Goal: Task Accomplishment & Management: Use online tool/utility

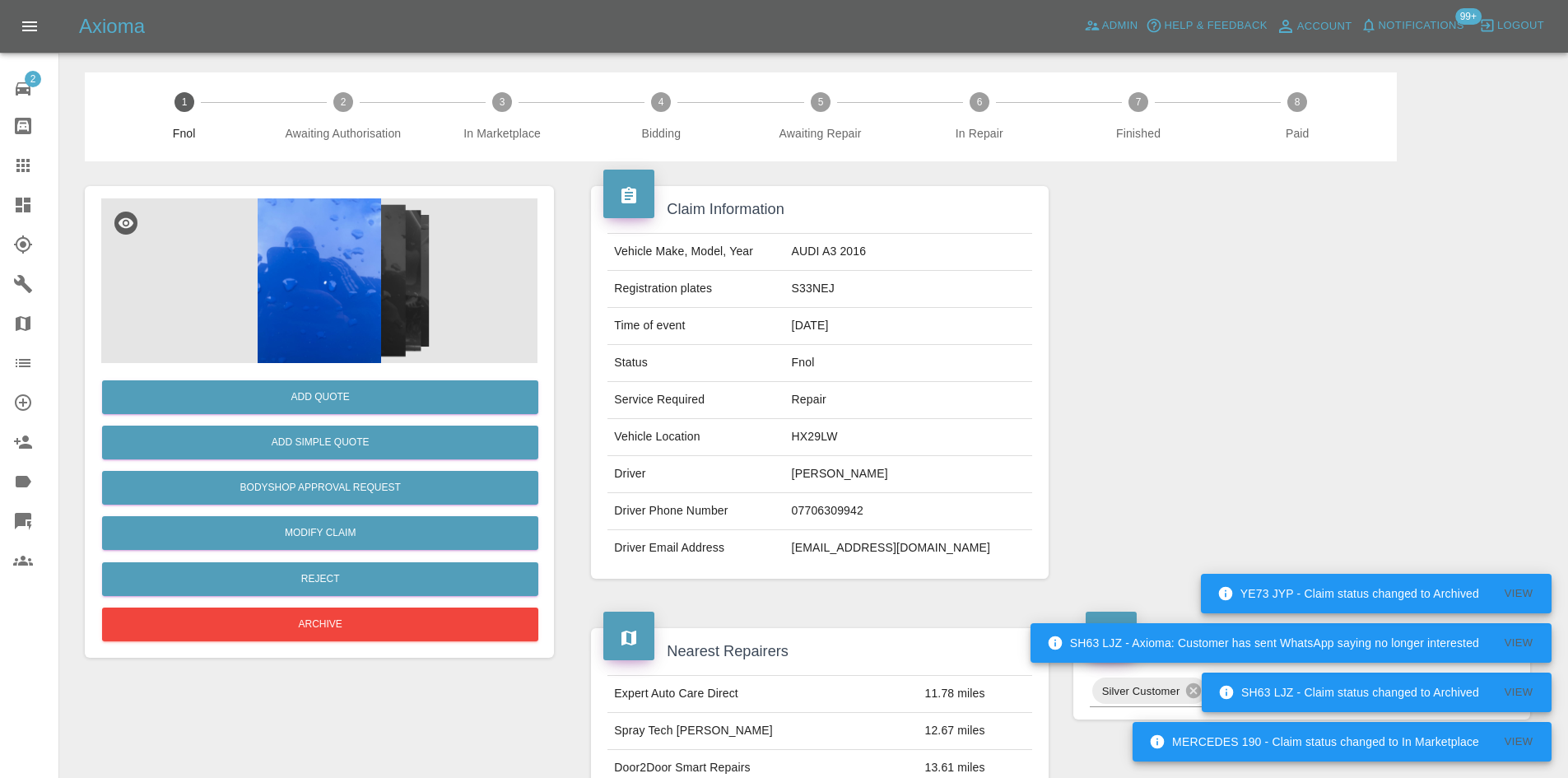
click at [293, 280] on img at bounding box center [319, 280] width 437 height 164
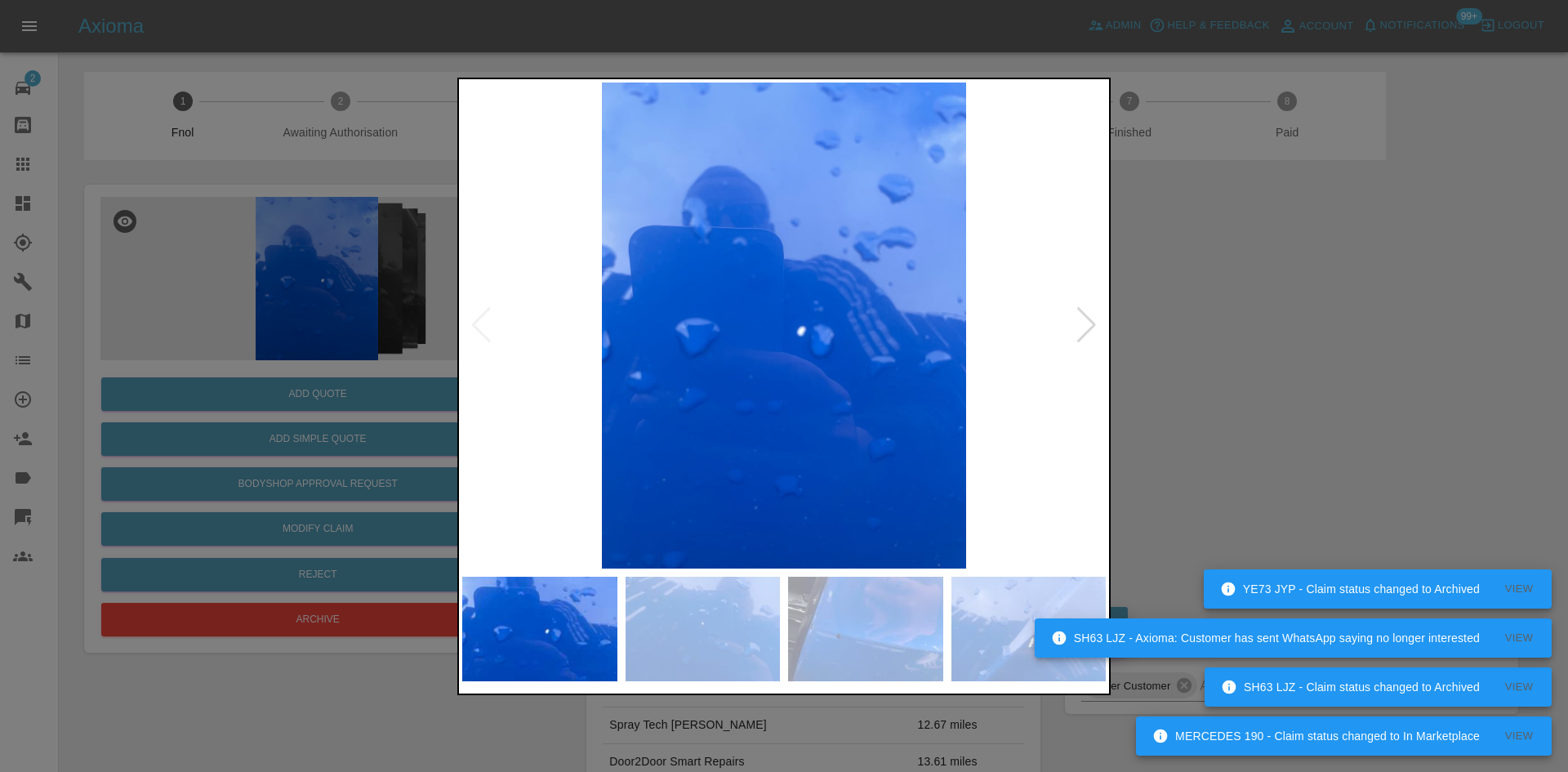
click at [762, 354] on img at bounding box center [784, 324] width 643 height 486
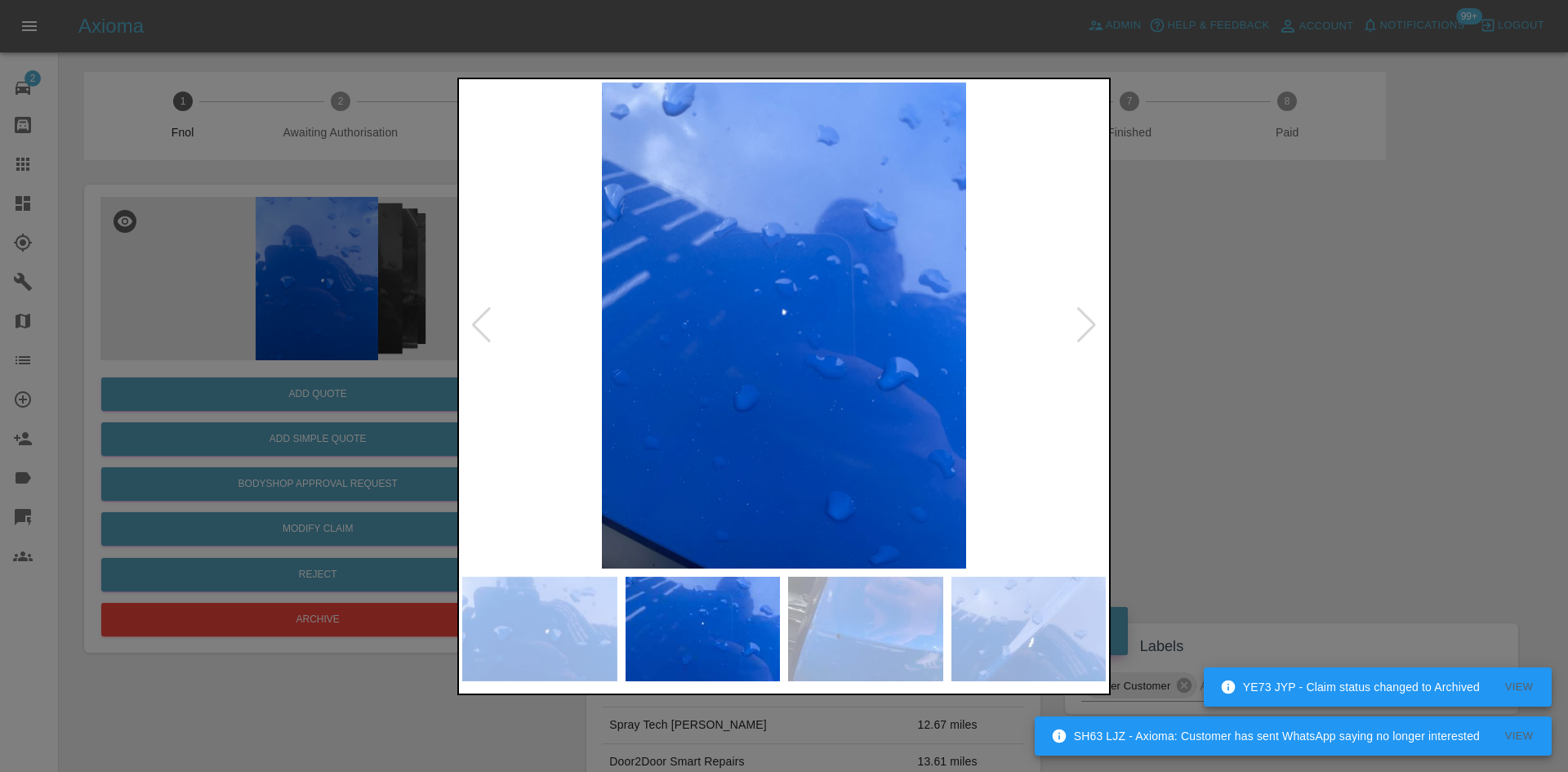
click at [822, 375] on img at bounding box center [784, 324] width 643 height 486
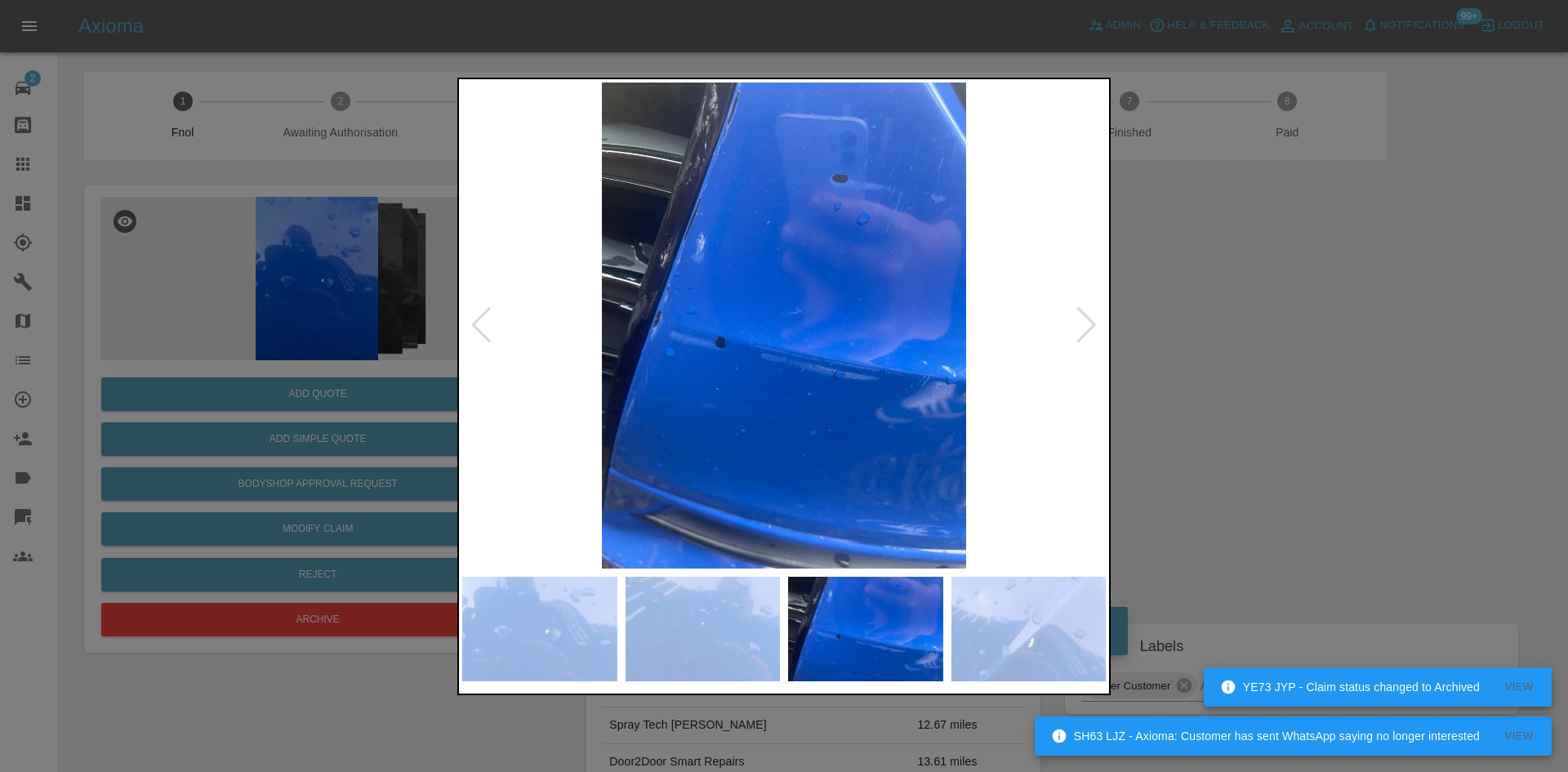
click at [819, 383] on img at bounding box center [784, 324] width 643 height 486
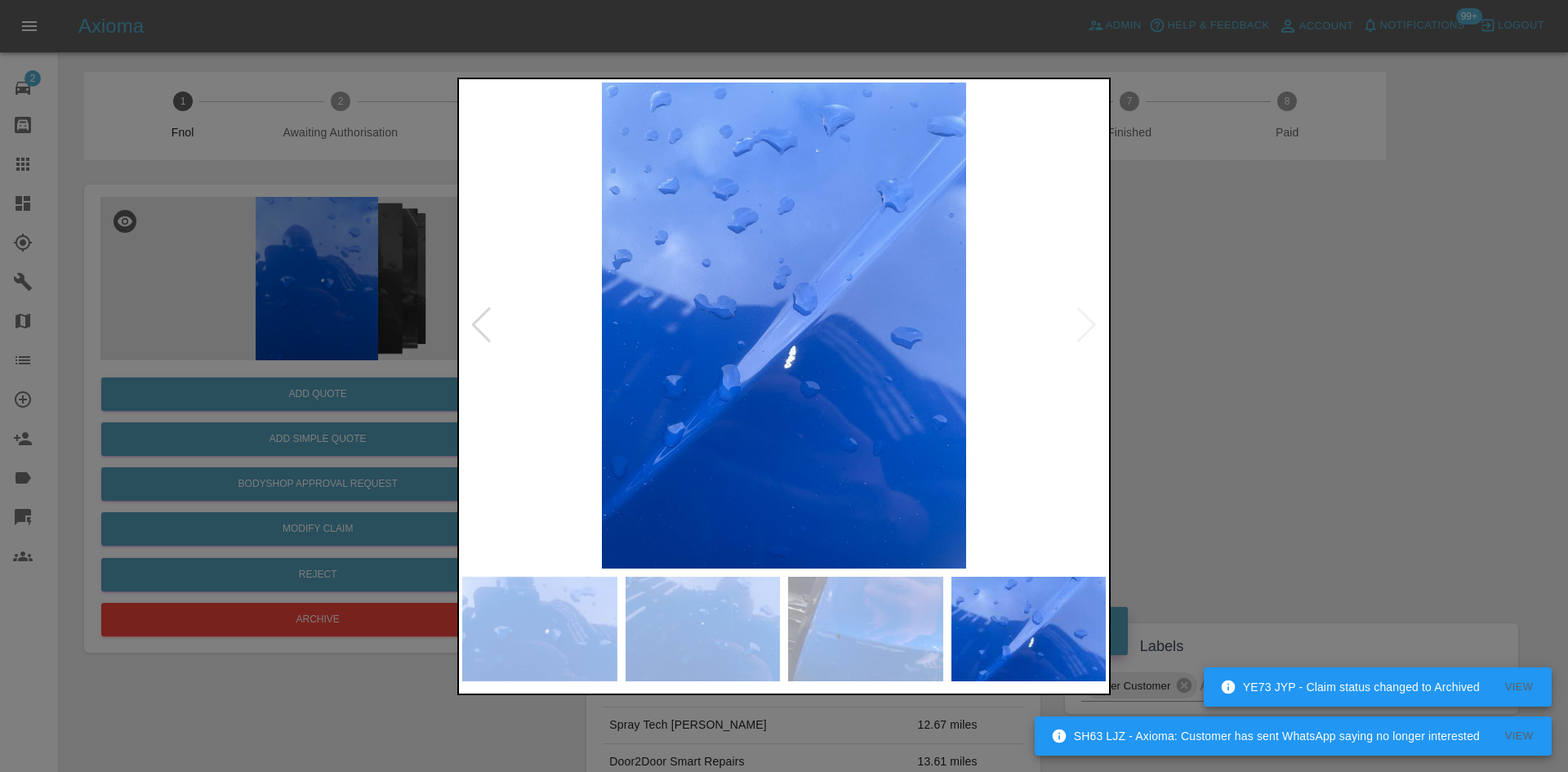
click at [688, 381] on img at bounding box center [784, 324] width 643 height 486
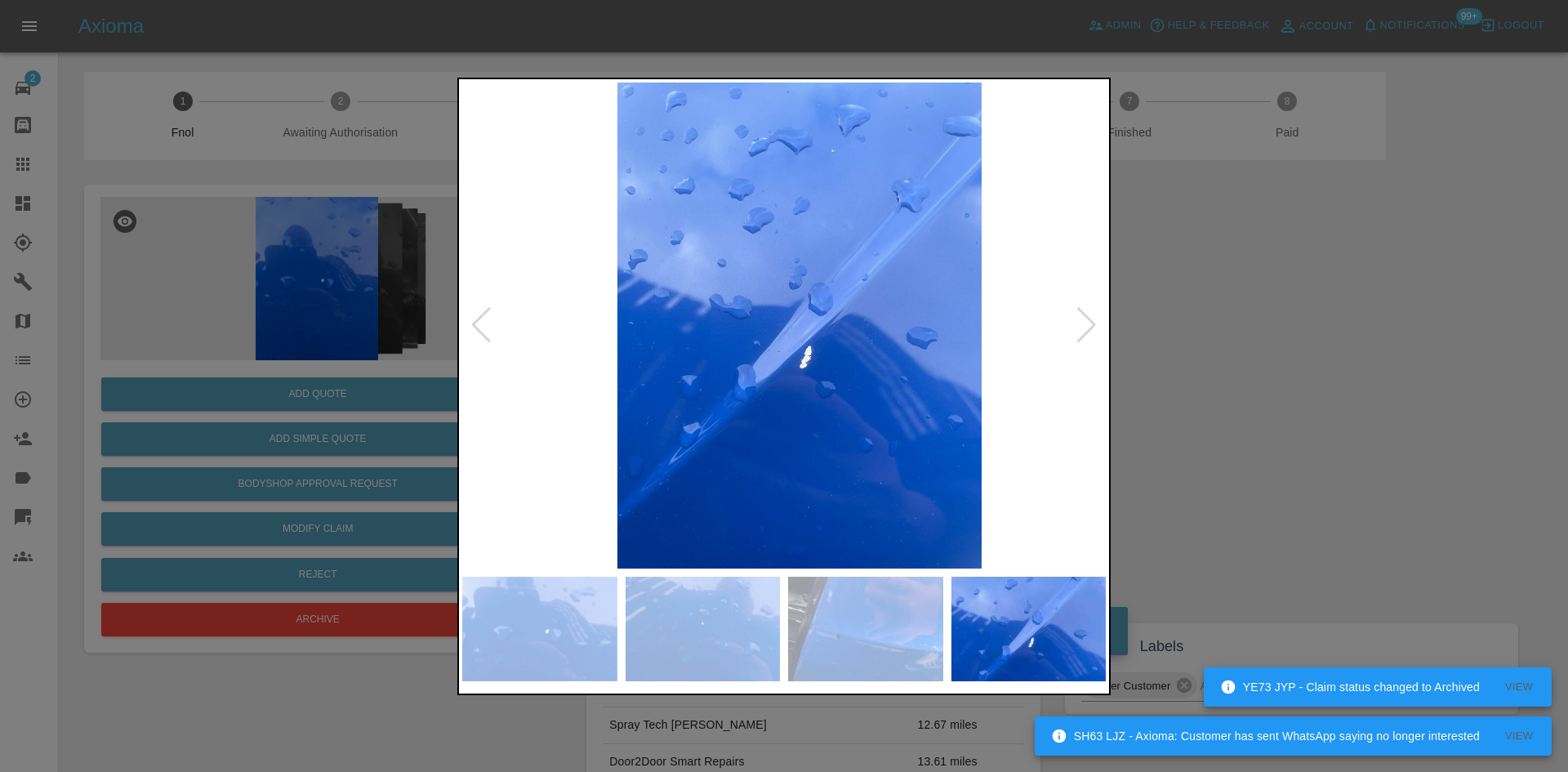
click at [903, 407] on img at bounding box center [800, 324] width 643 height 486
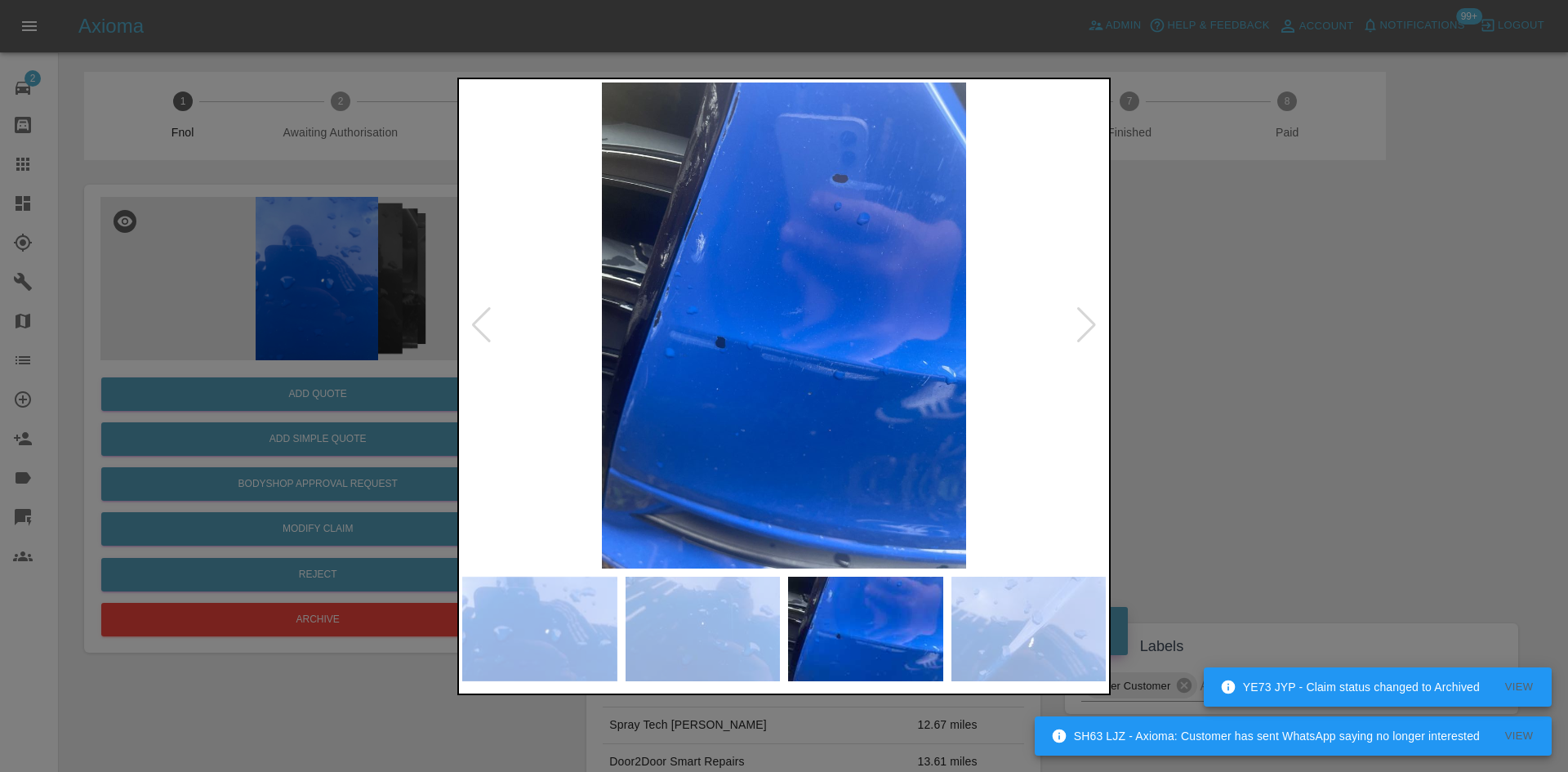
click at [429, 333] on div at bounding box center [784, 386] width 1568 height 772
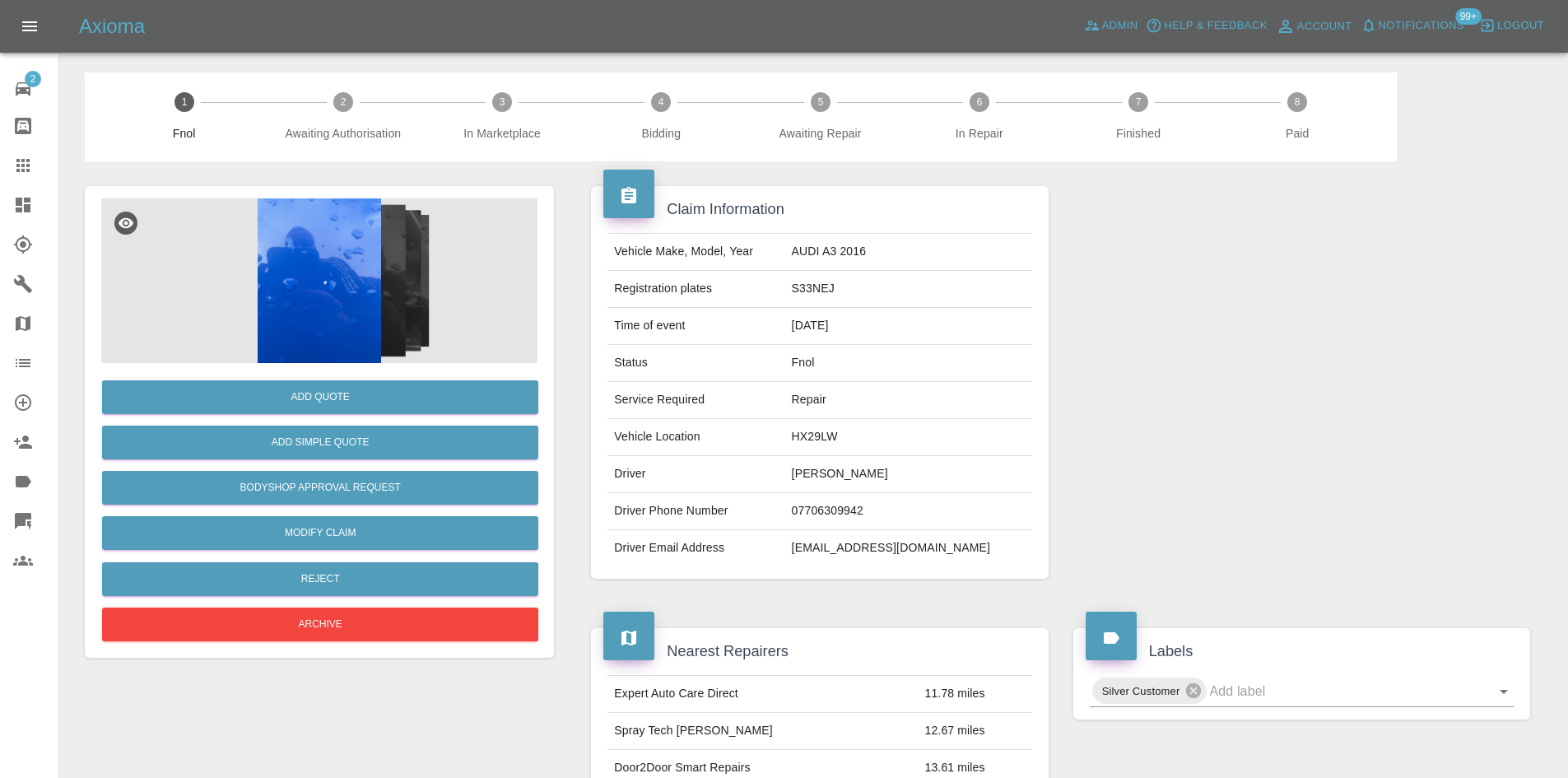
click at [293, 238] on img at bounding box center [319, 280] width 437 height 164
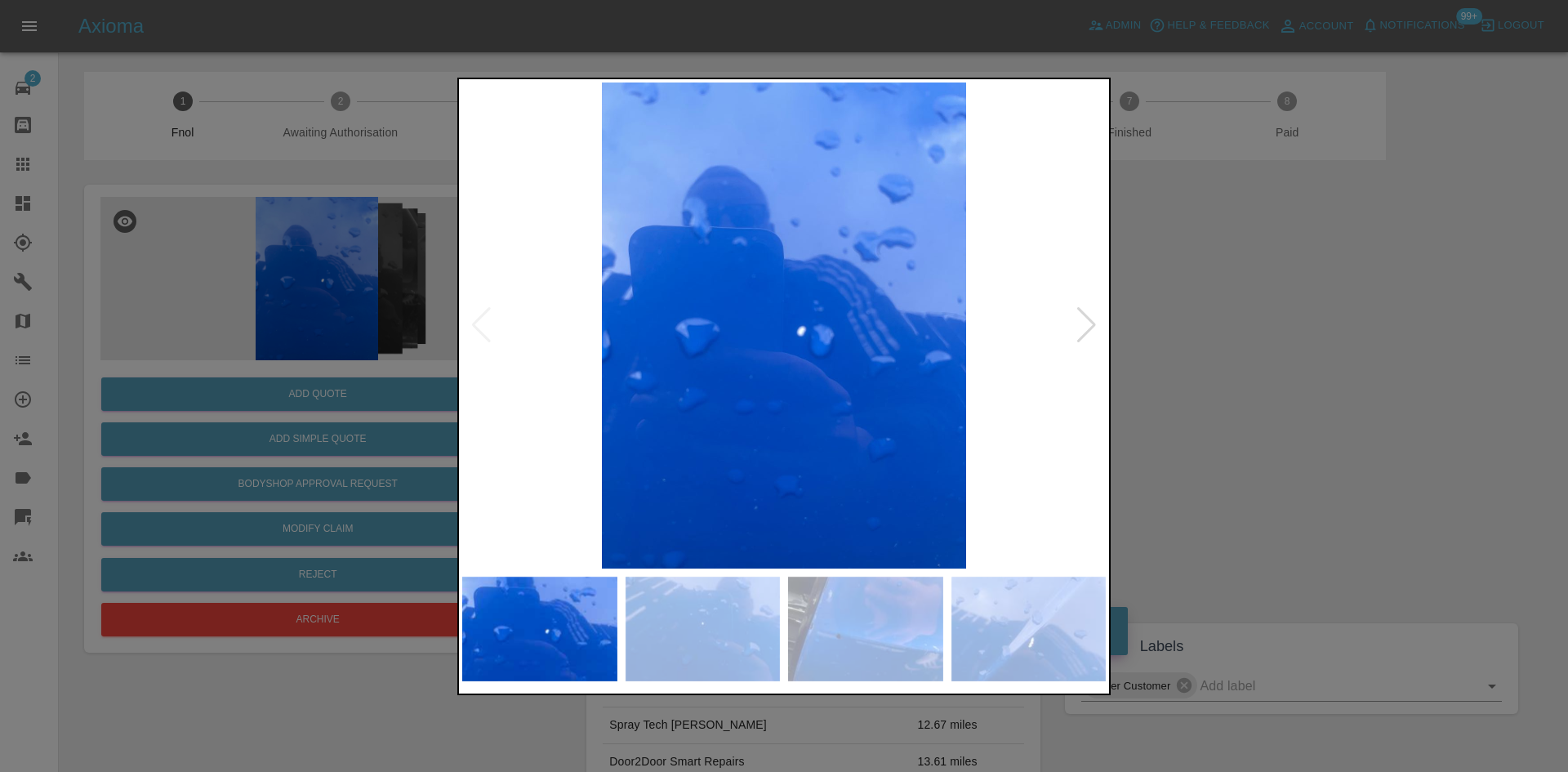
click at [572, 348] on img at bounding box center [784, 324] width 643 height 486
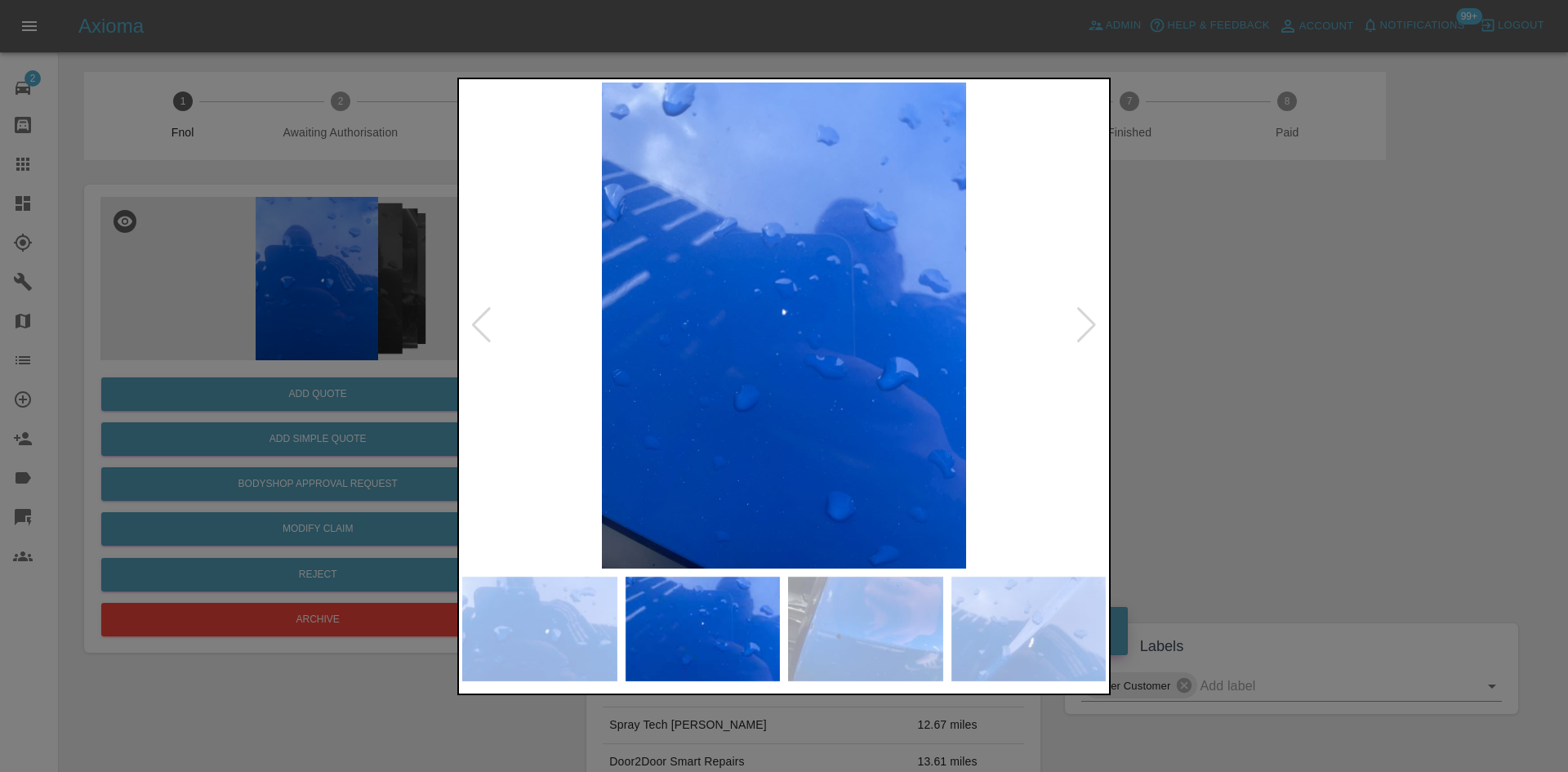
click at [727, 391] on img at bounding box center [784, 324] width 643 height 486
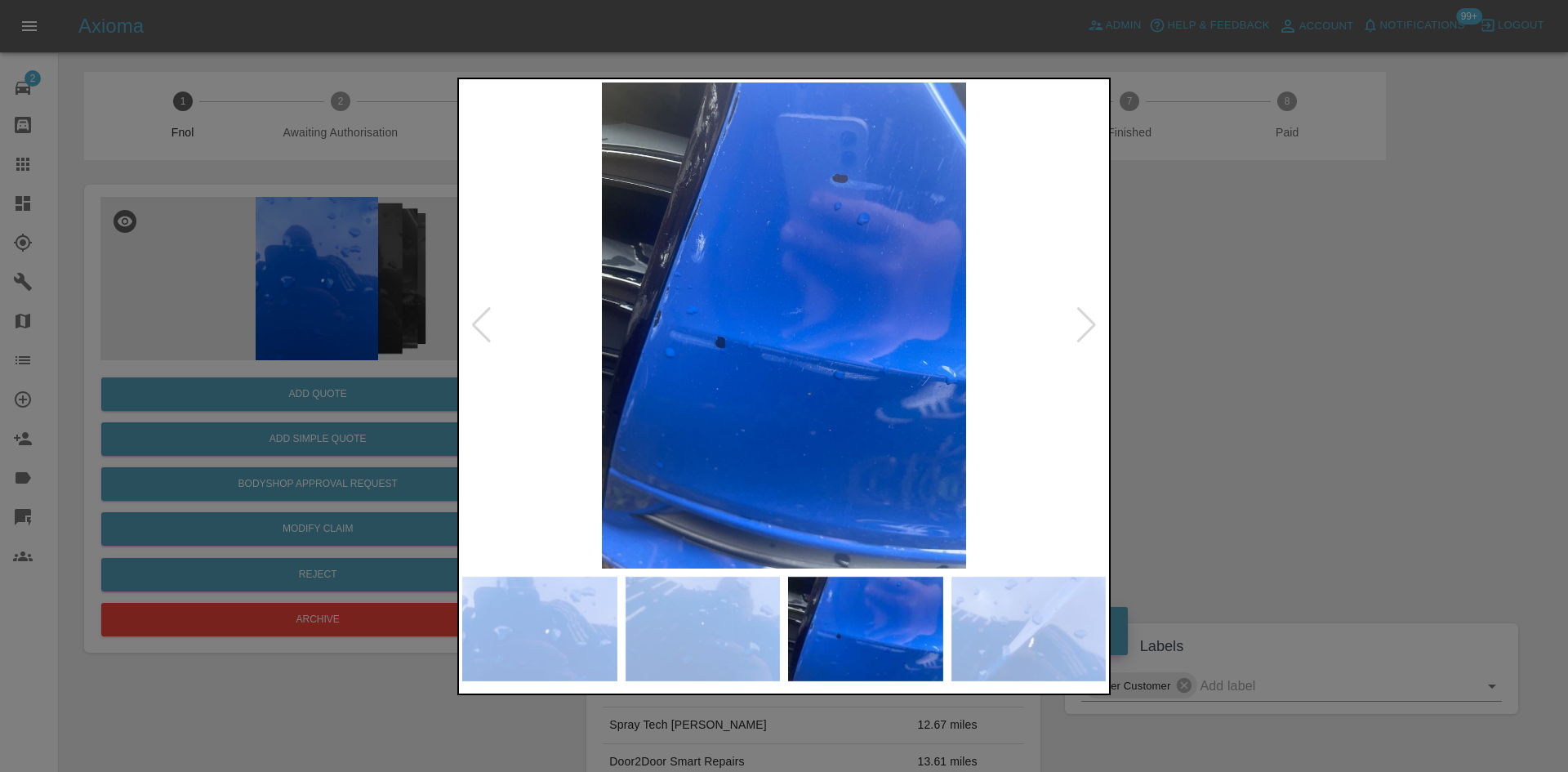
click at [742, 221] on img at bounding box center [784, 324] width 643 height 486
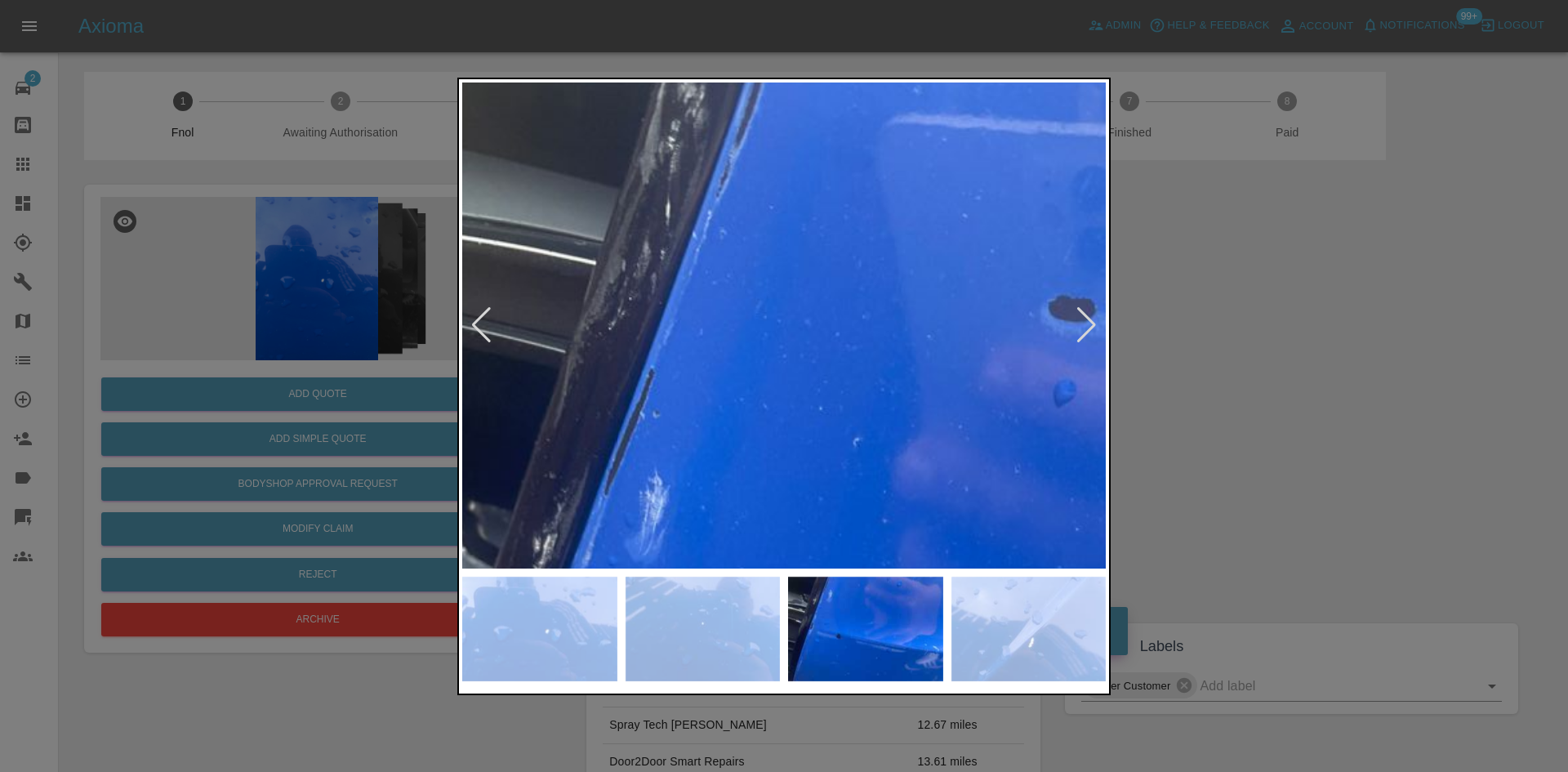
click at [739, 330] on img at bounding box center [903, 749] width 1931 height 1458
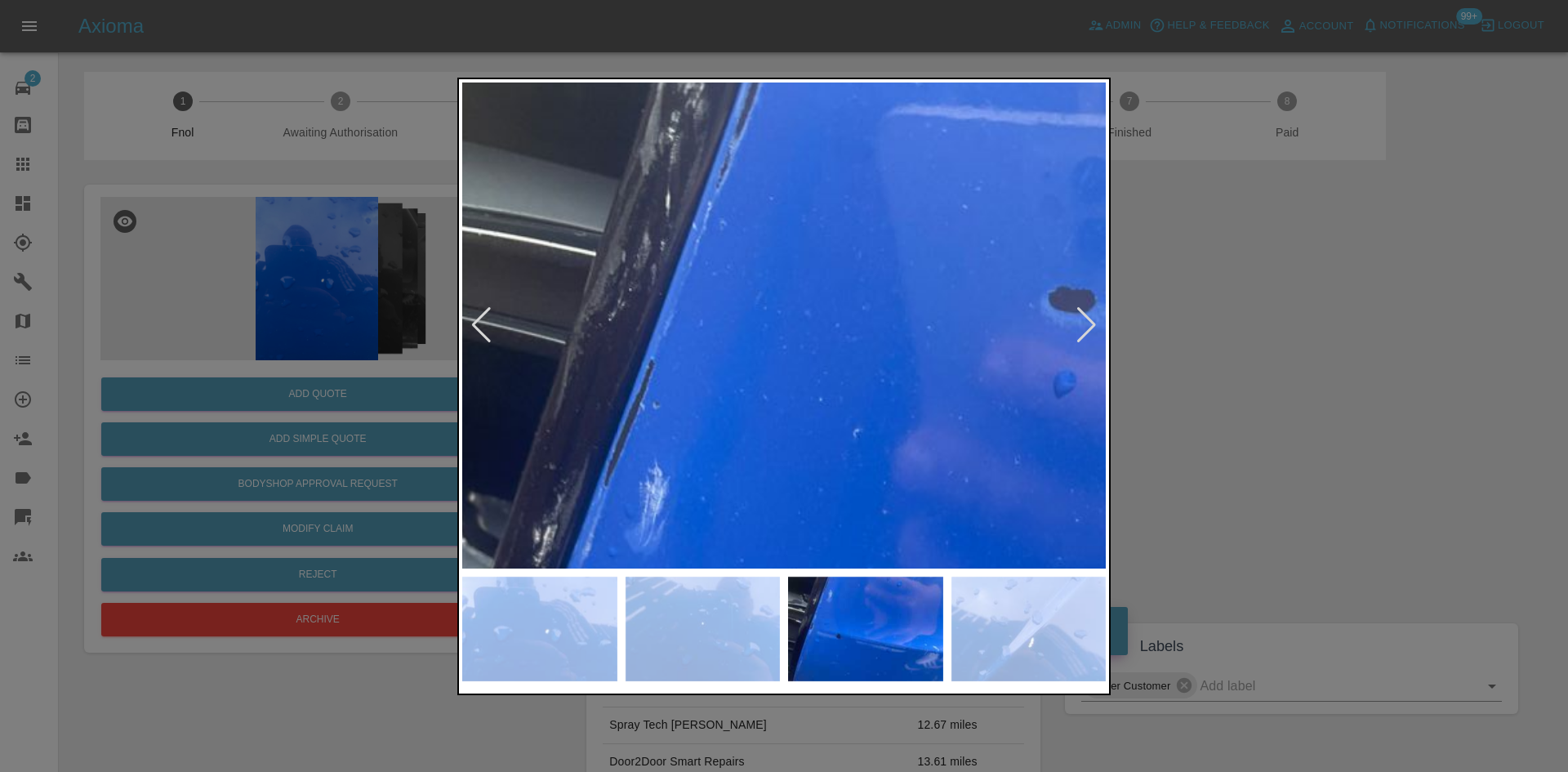
click at [739, 329] on img at bounding box center [903, 741] width 1931 height 1458
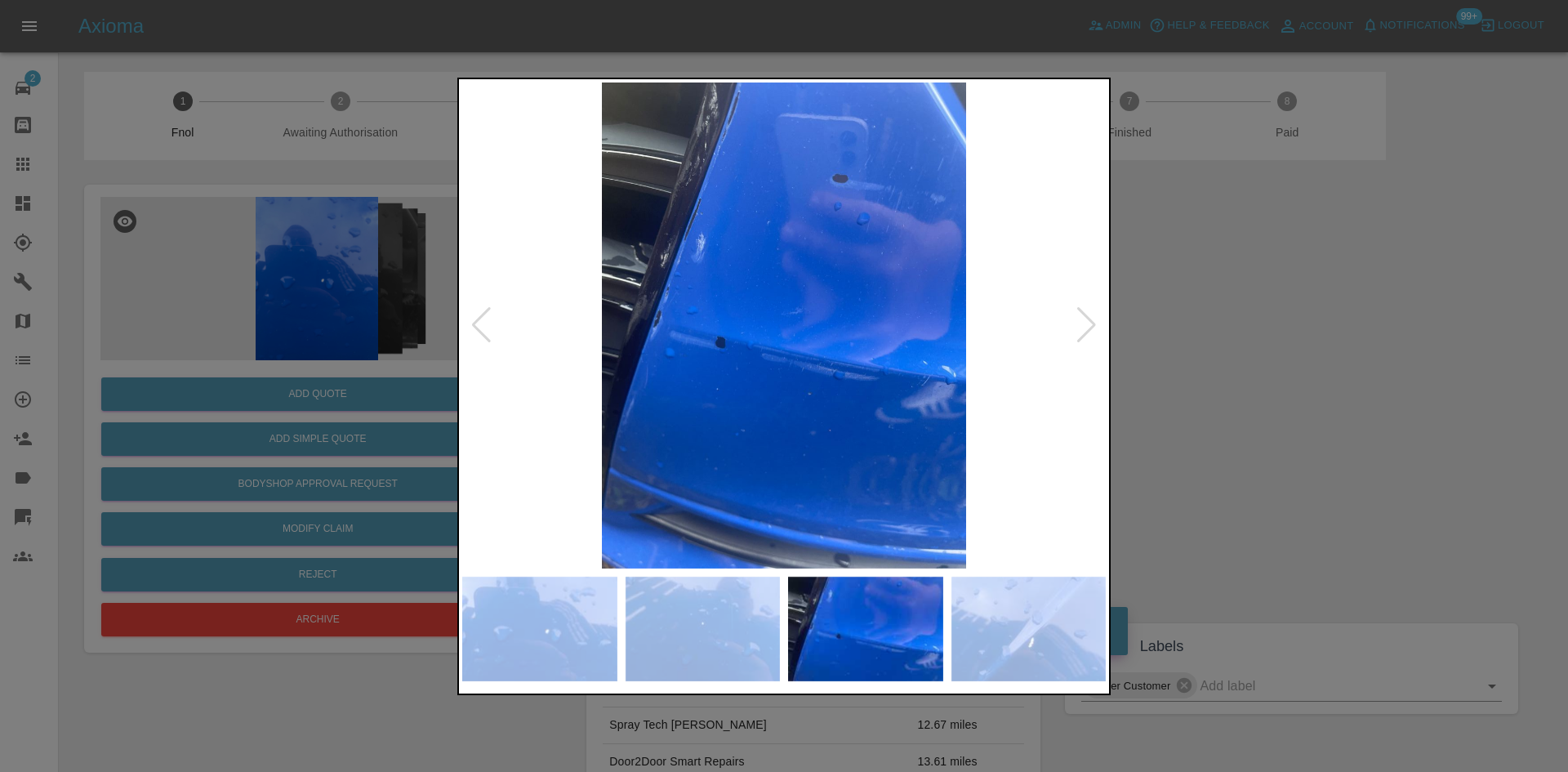
click at [739, 329] on img at bounding box center [784, 324] width 643 height 486
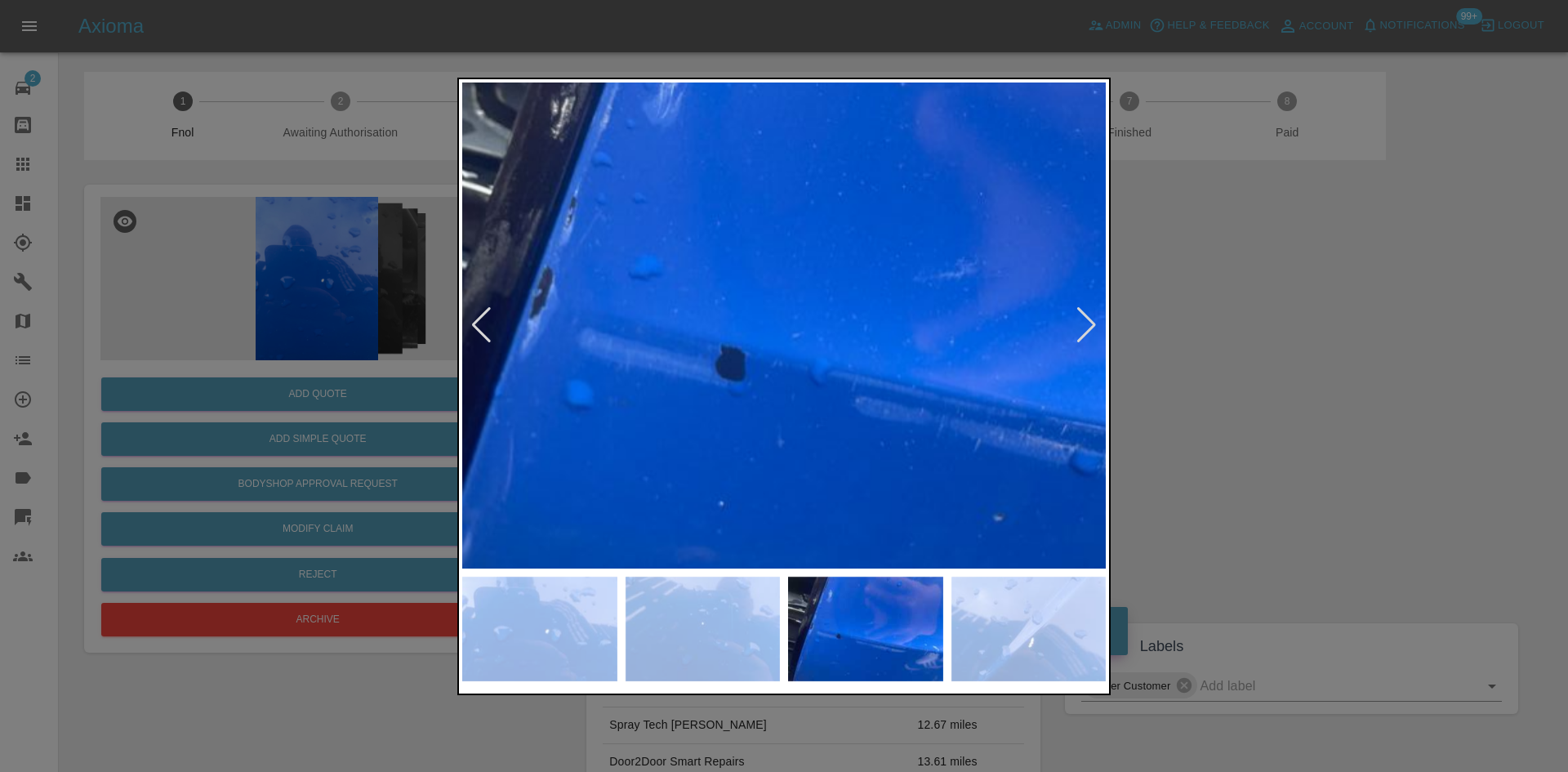
click at [739, 329] on img at bounding box center [921, 313] width 1931 height 1458
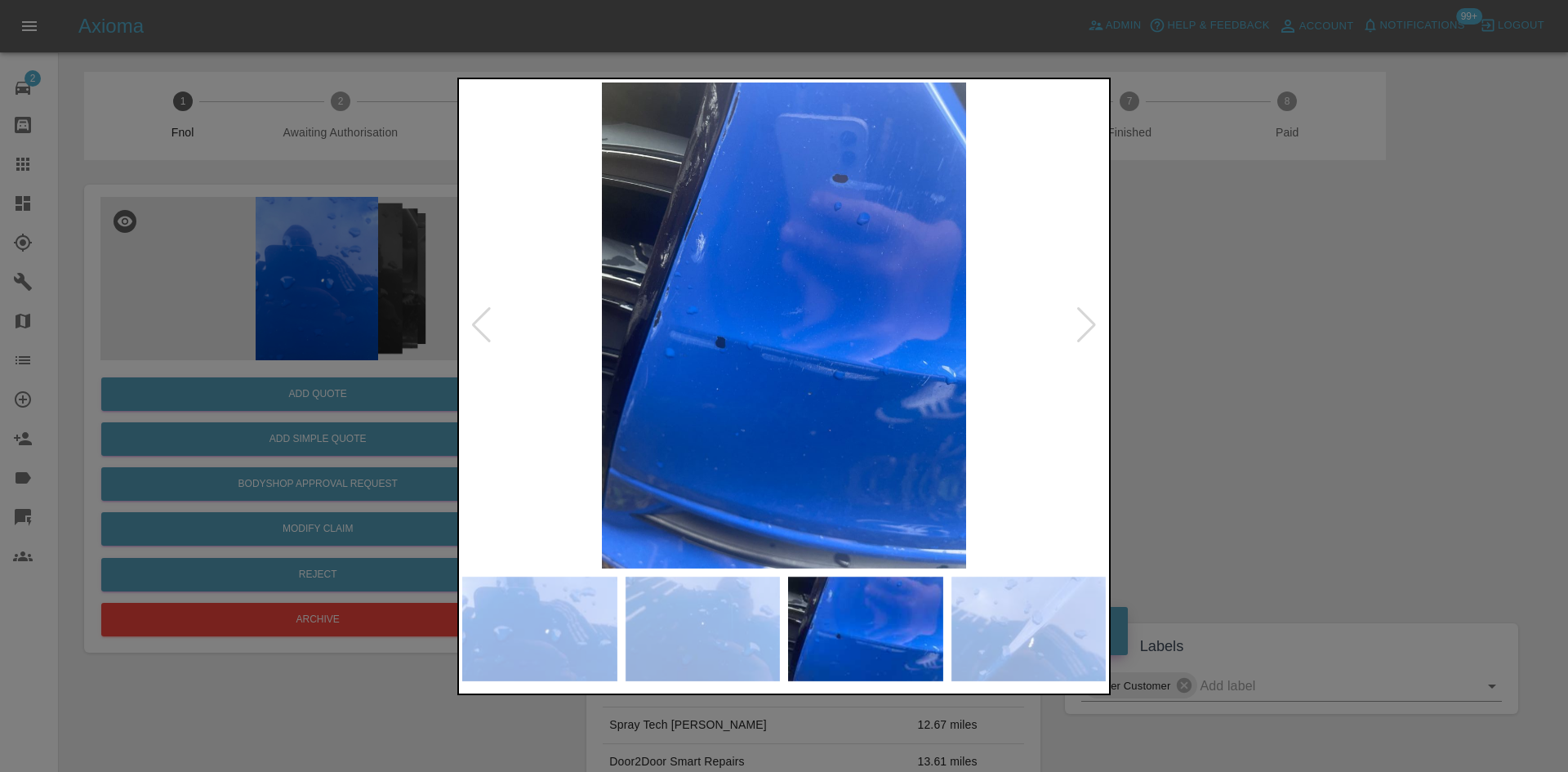
click at [755, 369] on img at bounding box center [784, 324] width 643 height 486
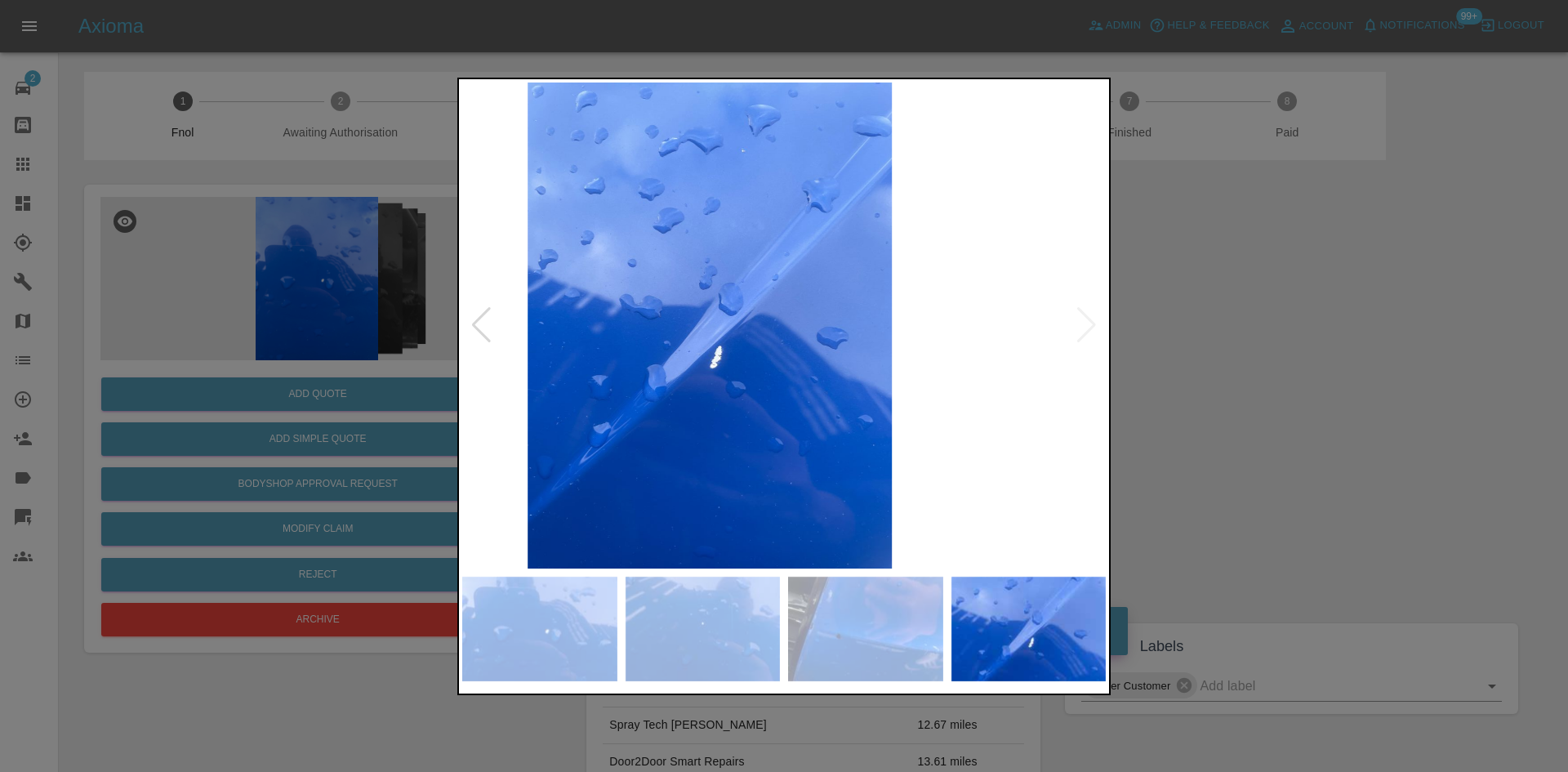
click at [613, 373] on img at bounding box center [709, 324] width 643 height 486
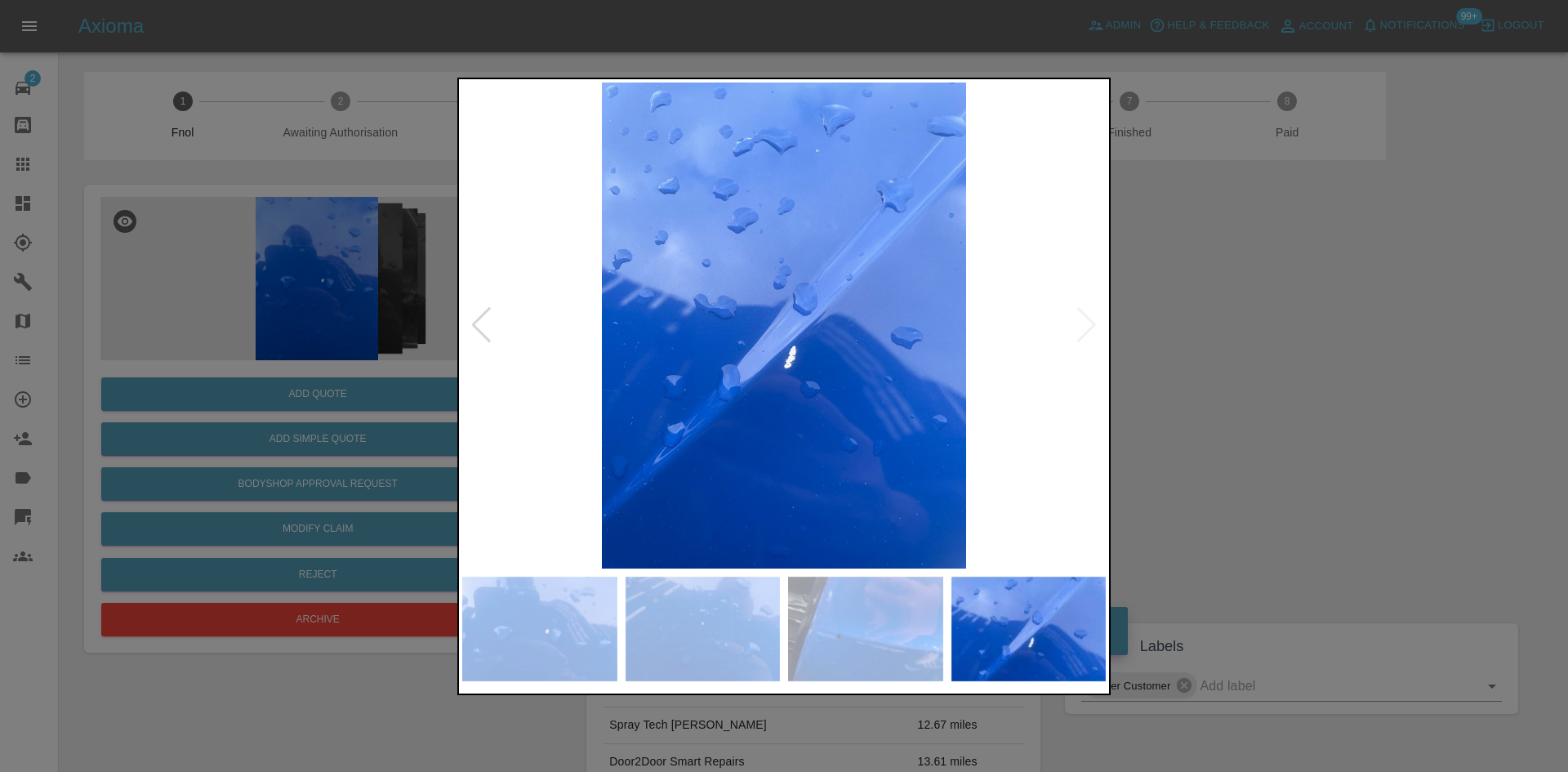
click at [386, 371] on div at bounding box center [784, 386] width 1568 height 772
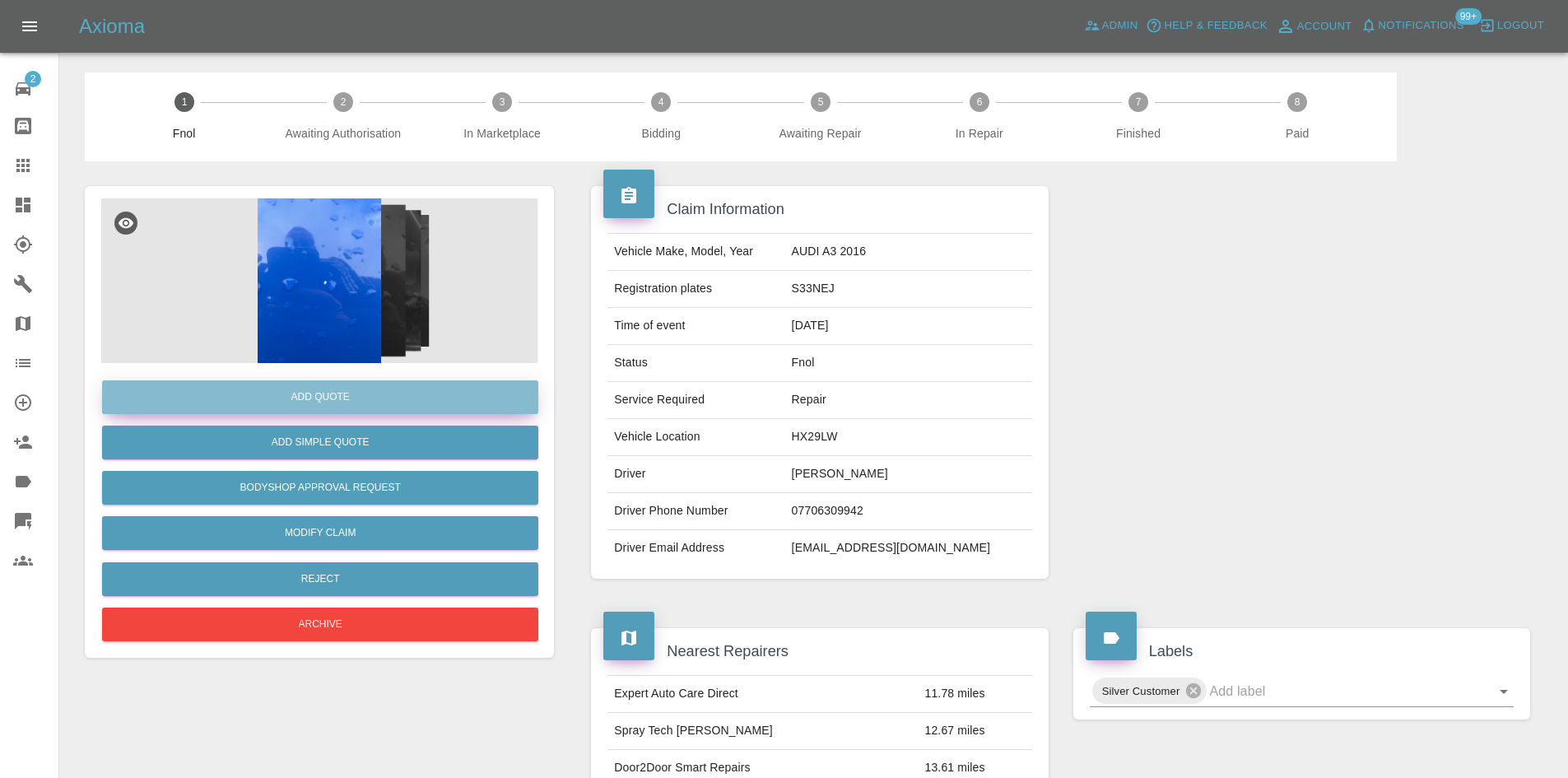
click at [376, 389] on button "Add Quote" at bounding box center [320, 396] width 437 height 34
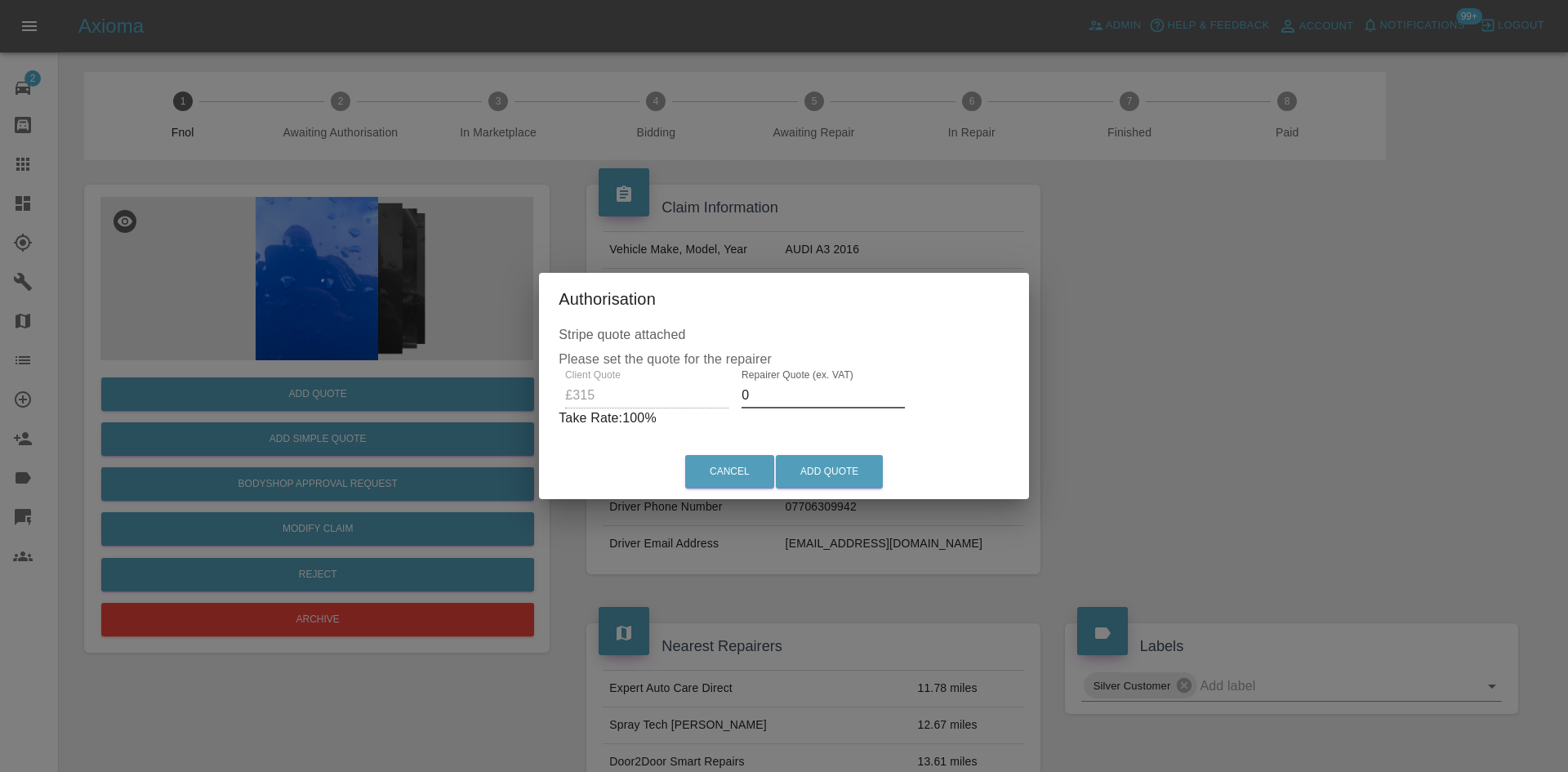
click at [679, 407] on div "Client Quote £315 Repairer Quote (ex. VAT) 0 Take Rate: 100 %" at bounding box center [784, 399] width 450 height 59
type input "200"
click at [801, 467] on button "Add Quote" at bounding box center [829, 471] width 107 height 33
